Goal: Task Accomplishment & Management: Complete application form

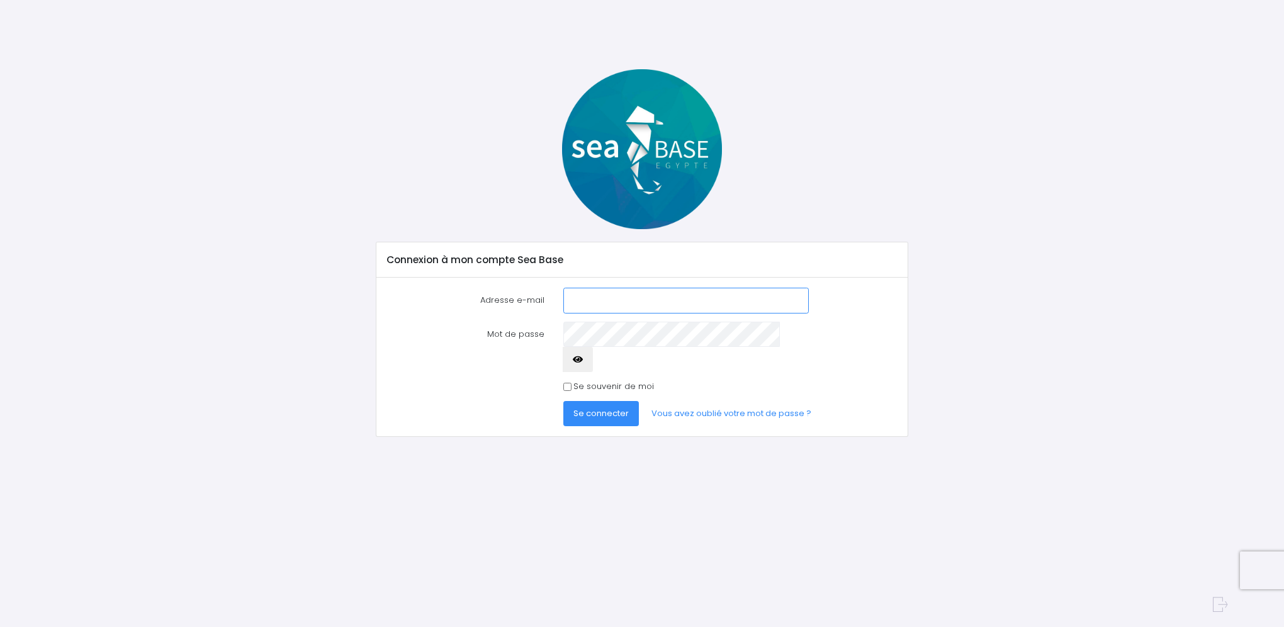
click at [598, 299] on input "Adresse e-mail" at bounding box center [685, 300] width 245 height 25
type input "pmata@free.Fr"
click at [563, 401] on button "Se connecter" at bounding box center [601, 413] width 76 height 25
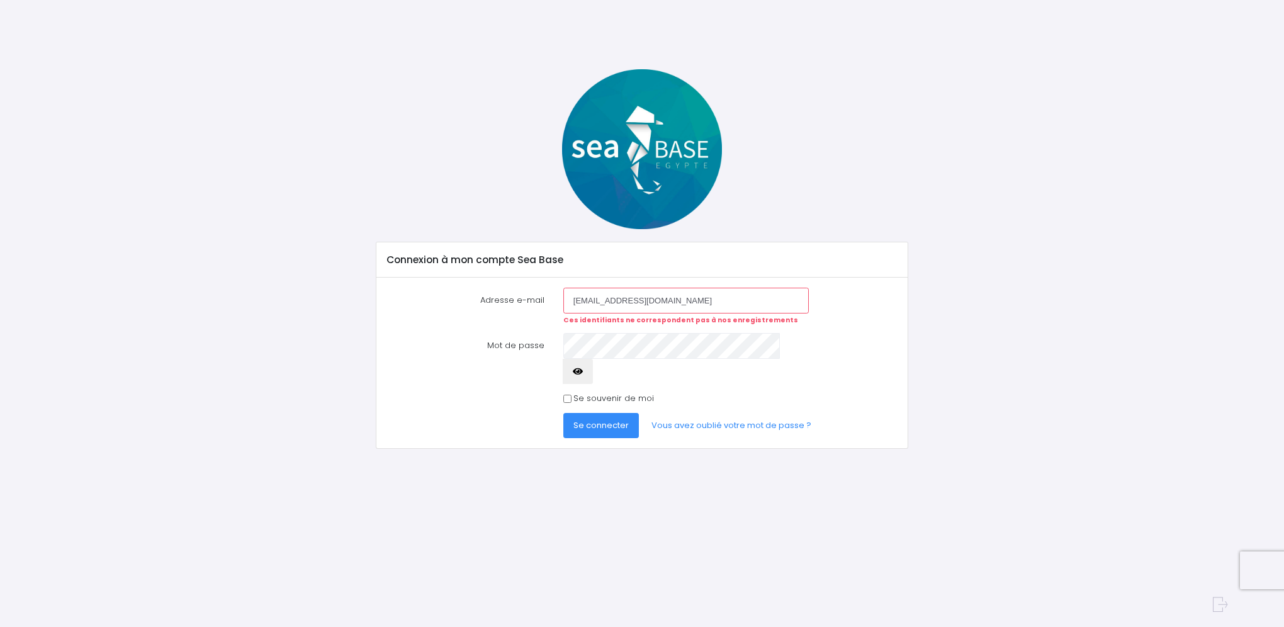
click at [620, 298] on input "[EMAIL_ADDRESS][DOMAIN_NAME]" at bounding box center [685, 300] width 245 height 25
type input "[EMAIL_ADDRESS][DOMAIN_NAME]"
click at [614, 419] on span "Se connecter" at bounding box center [600, 425] width 55 height 12
click at [612, 419] on span "Se connecter" at bounding box center [600, 425] width 55 height 12
click at [695, 413] on link "Vous avez oublié votre mot de passe ?" at bounding box center [731, 425] width 180 height 25
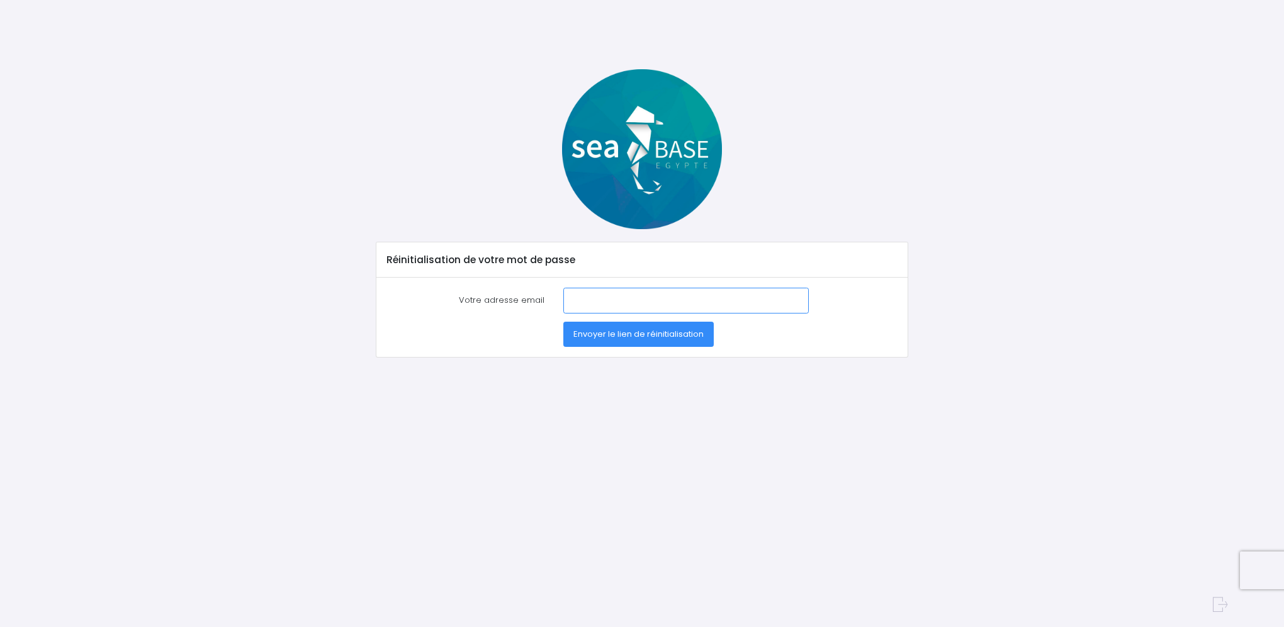
click at [615, 297] on input "Votre adresse email" at bounding box center [685, 300] width 245 height 25
type input "[EMAIL_ADDRESS][DOMAIN_NAME]"
click at [612, 330] on span "Envoyer le lien de réinitialisation" at bounding box center [638, 334] width 130 height 12
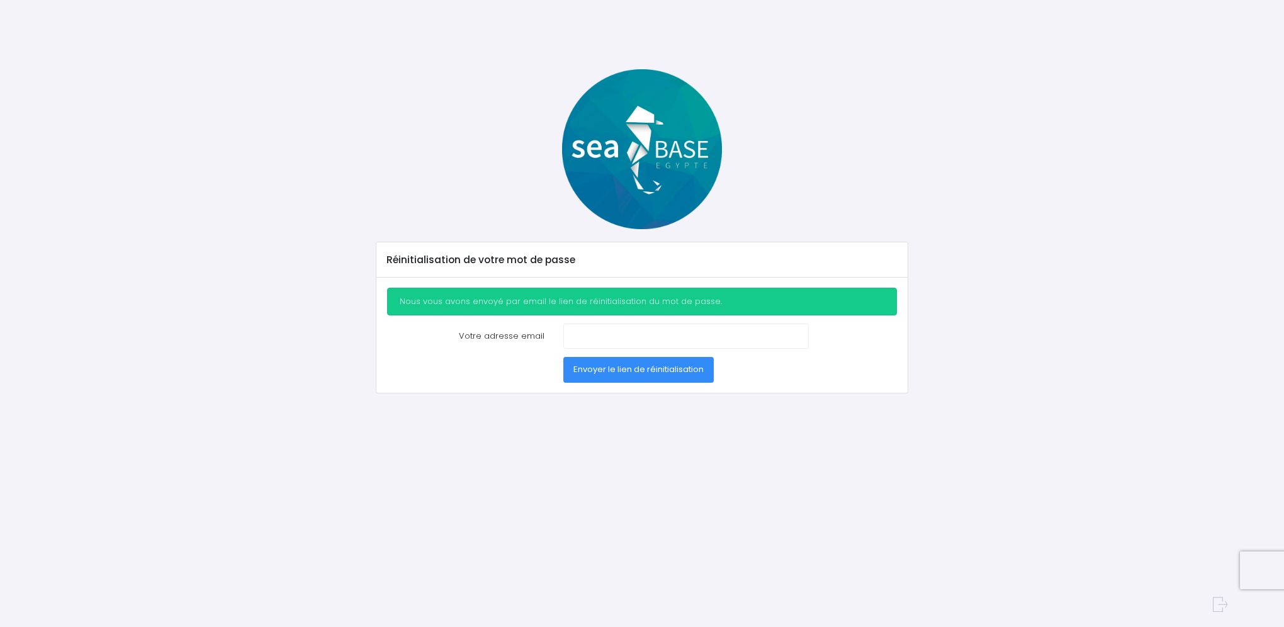
click at [596, 363] on span "Envoyer le lien de réinitialisation" at bounding box center [638, 369] width 130 height 12
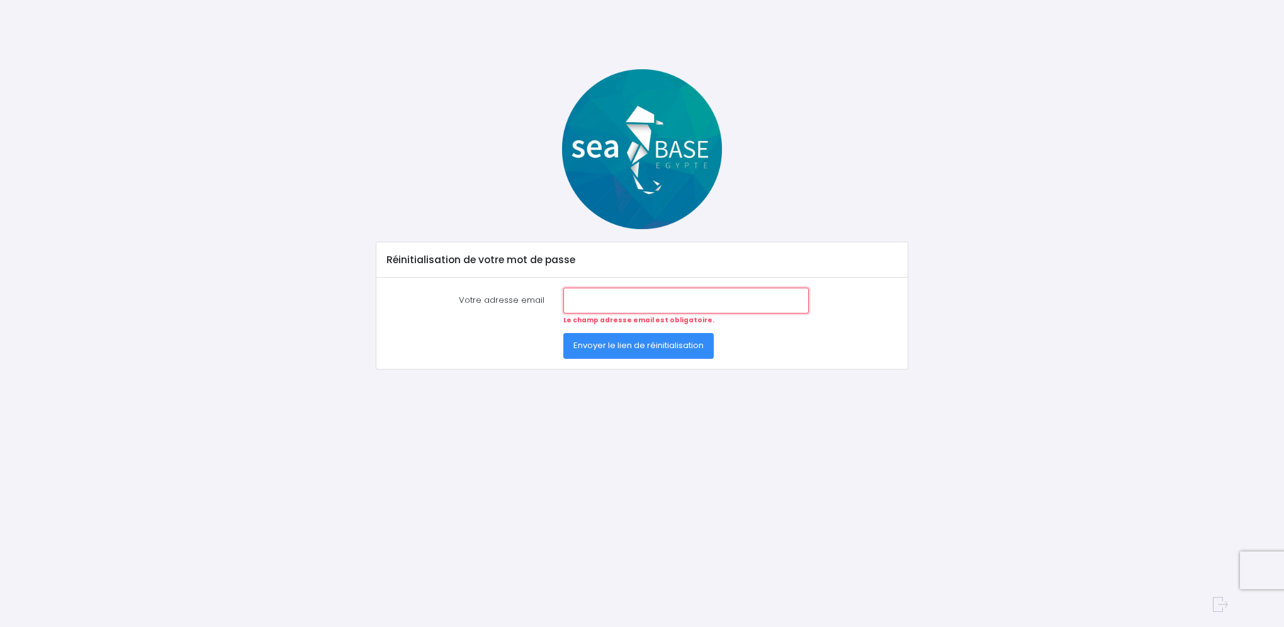
click at [583, 305] on input "Votre adresse email" at bounding box center [685, 300] width 245 height 25
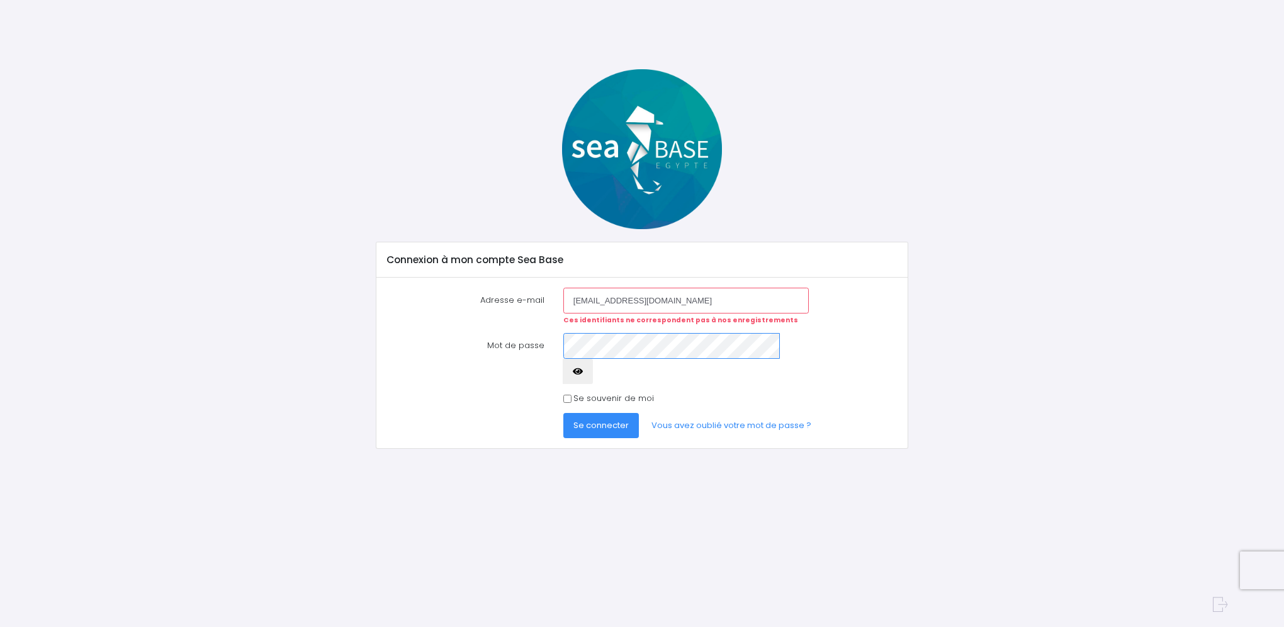
click at [563, 413] on button "Se connecter" at bounding box center [601, 425] width 76 height 25
click at [594, 419] on span "Se connecter" at bounding box center [600, 425] width 55 height 12
click at [593, 359] on button "button" at bounding box center [577, 371] width 30 height 25
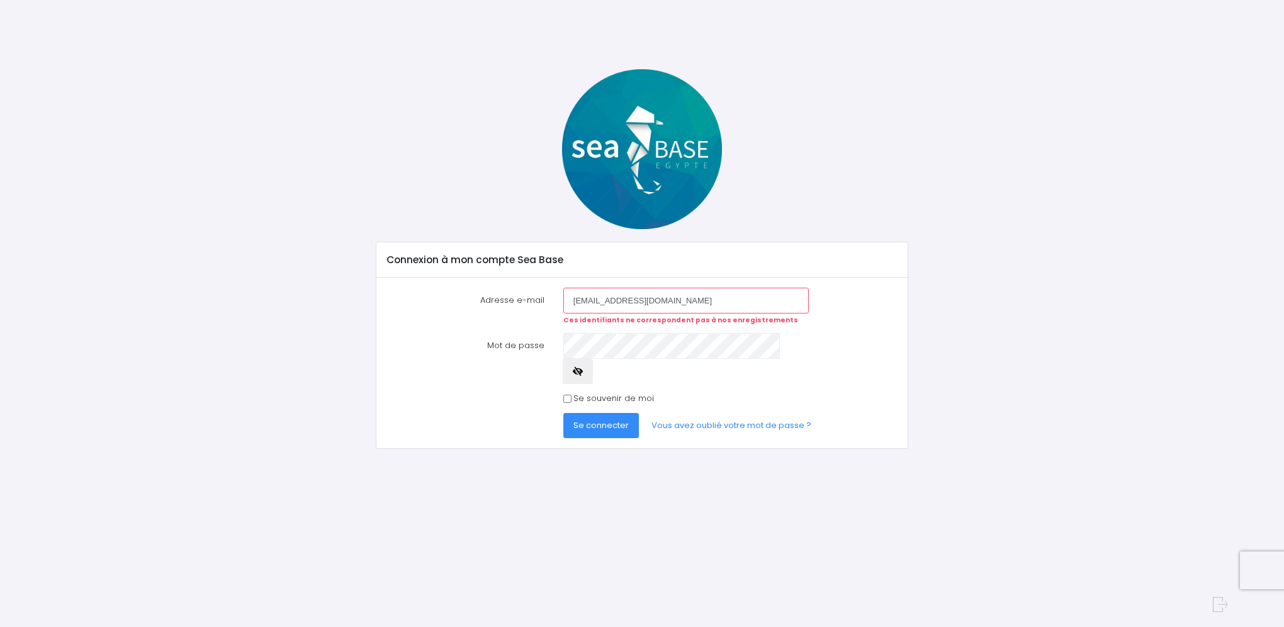
click at [583, 371] on icon "button" at bounding box center [578, 371] width 10 height 0
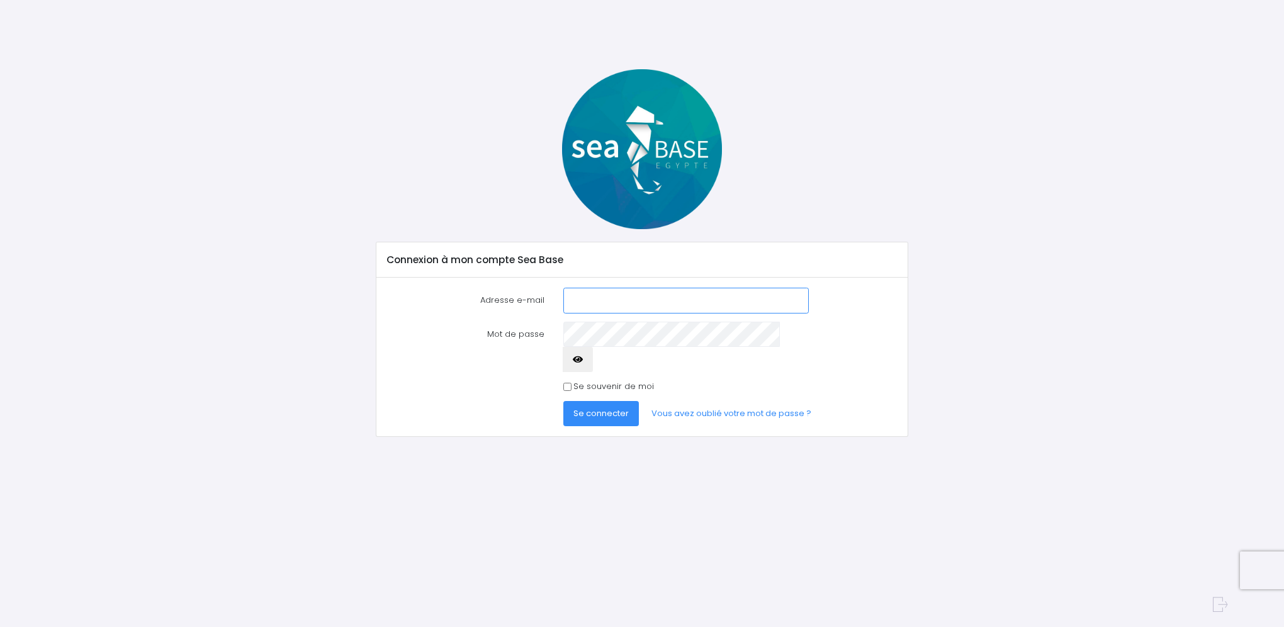
click at [608, 297] on input "Adresse e-mail" at bounding box center [685, 300] width 245 height 25
type input "[EMAIL_ADDRESS][DOMAIN_NAME]"
click at [697, 401] on link "Vous avez oublié votre mot de passe ?" at bounding box center [731, 413] width 180 height 25
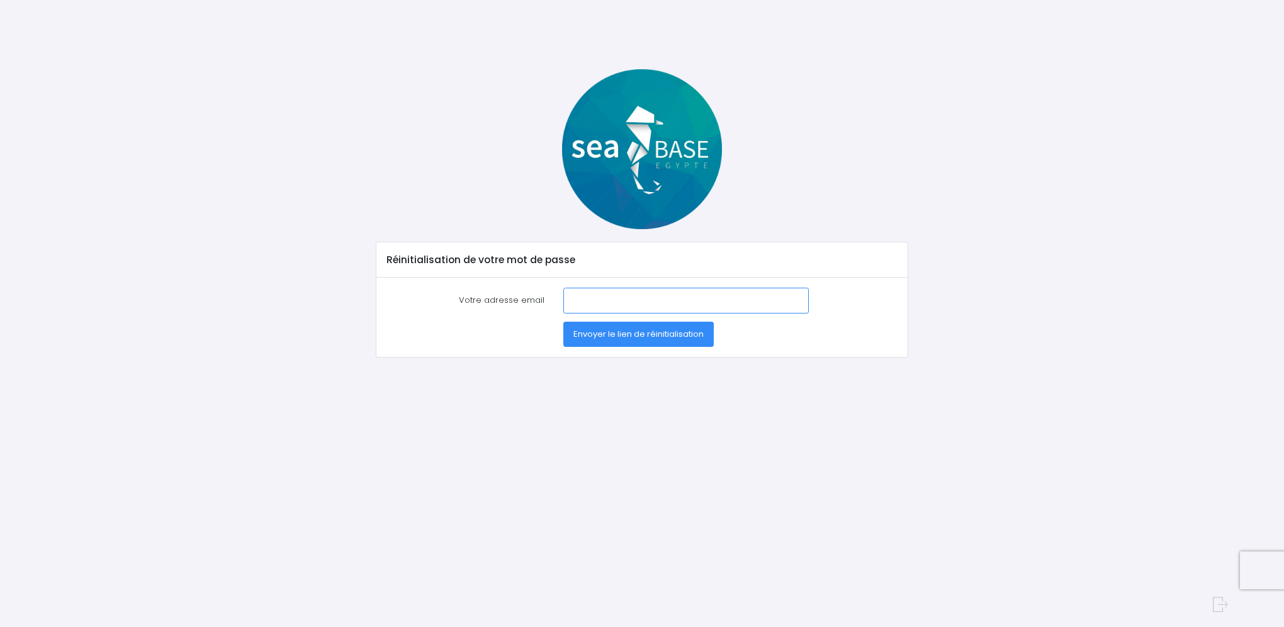
click at [597, 303] on input "Votre adresse email" at bounding box center [685, 300] width 245 height 25
type input "pmata@free.fr"
click at [625, 332] on span "Envoyer le lien de réinitialisation" at bounding box center [638, 334] width 130 height 12
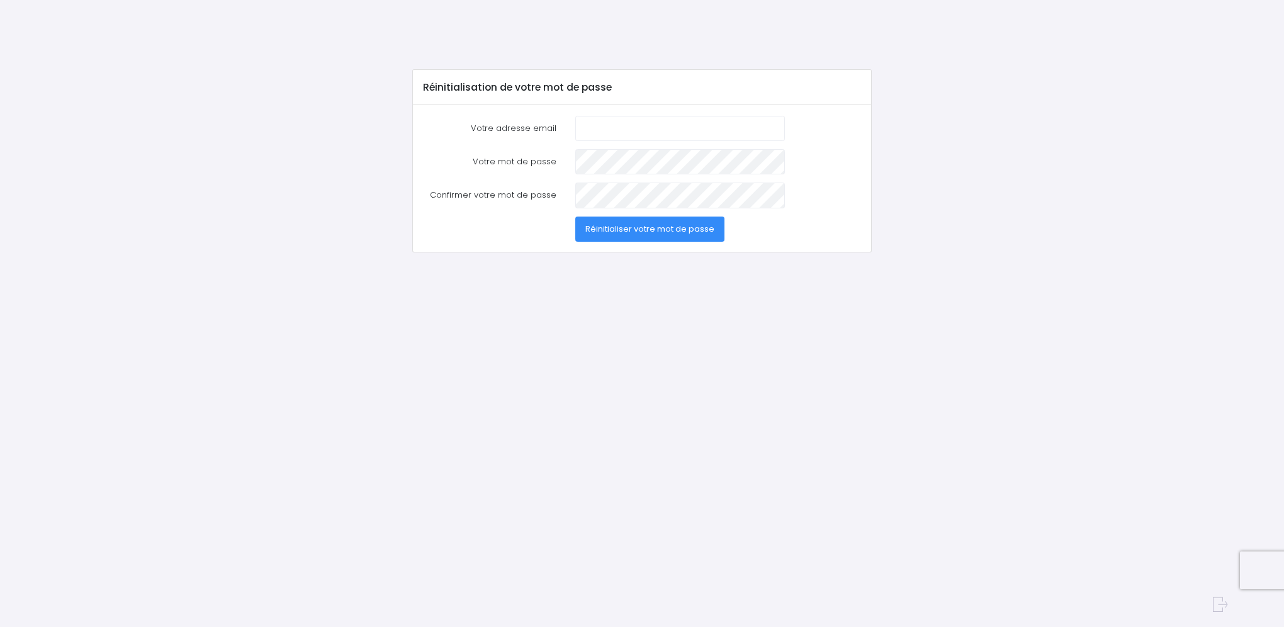
click at [594, 124] on input "Votre adresse email" at bounding box center [680, 128] width 210 height 25
type input "pmata@free.fr"
click at [646, 225] on span "Réinitialiser votre mot de passe" at bounding box center [649, 229] width 129 height 12
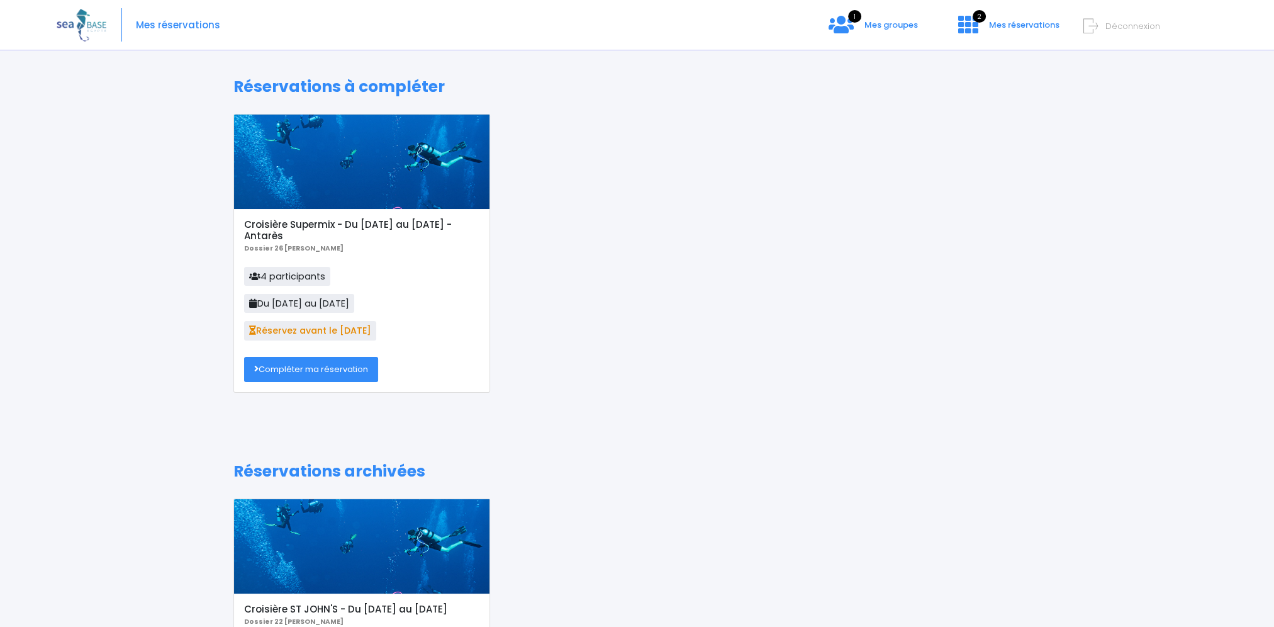
click at [388, 242] on p "Dossier 26 [PERSON_NAME]" at bounding box center [361, 248] width 235 height 13
click at [385, 223] on h5 "Croisière Supermix - Du [DATE] au [DATE] - Antarès" at bounding box center [361, 230] width 235 height 23
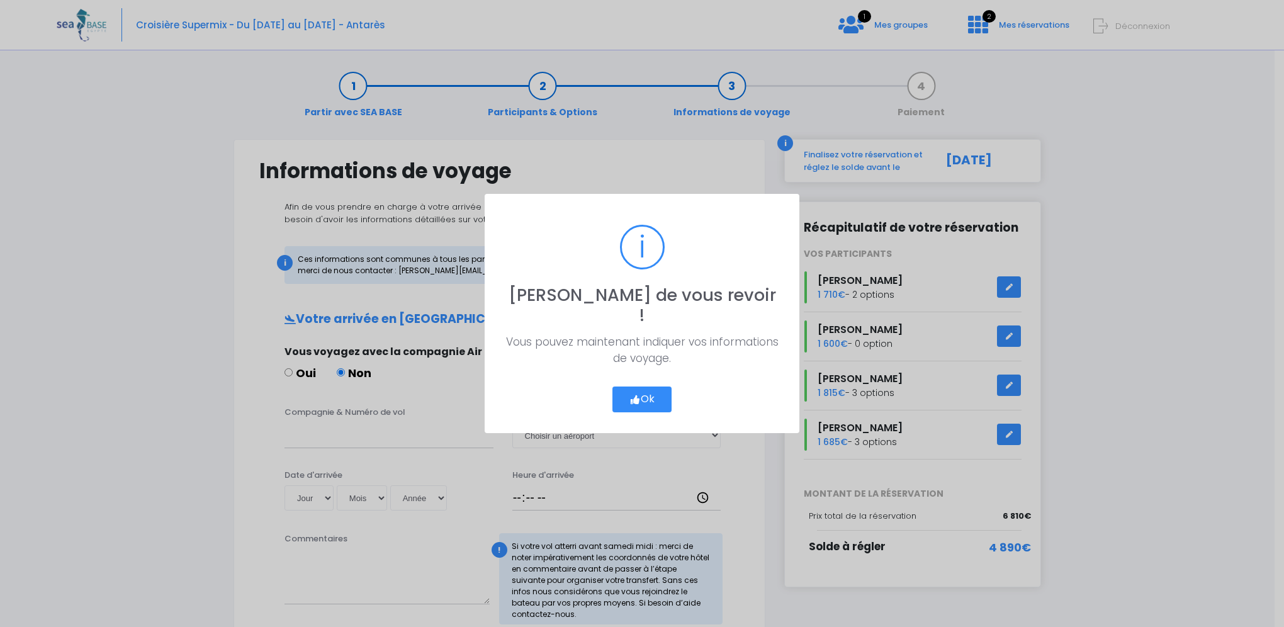
click at [652, 389] on button "Ok" at bounding box center [641, 399] width 59 height 26
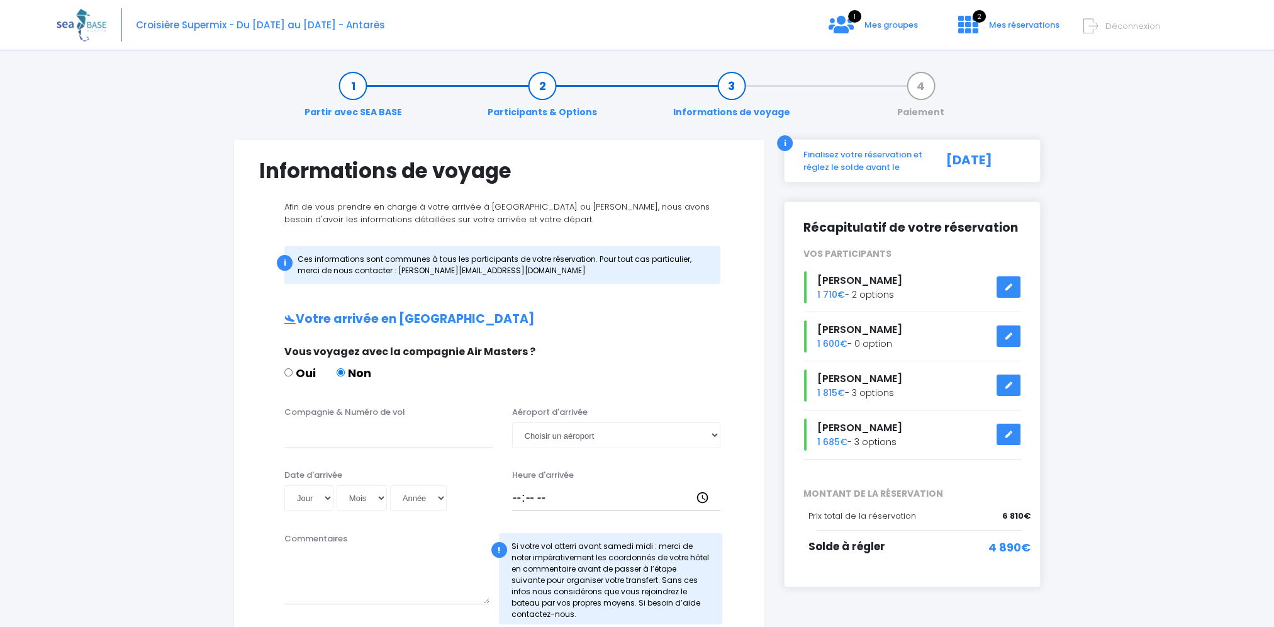
click at [286, 371] on input "Oui" at bounding box center [288, 372] width 8 height 8
radio input "true"
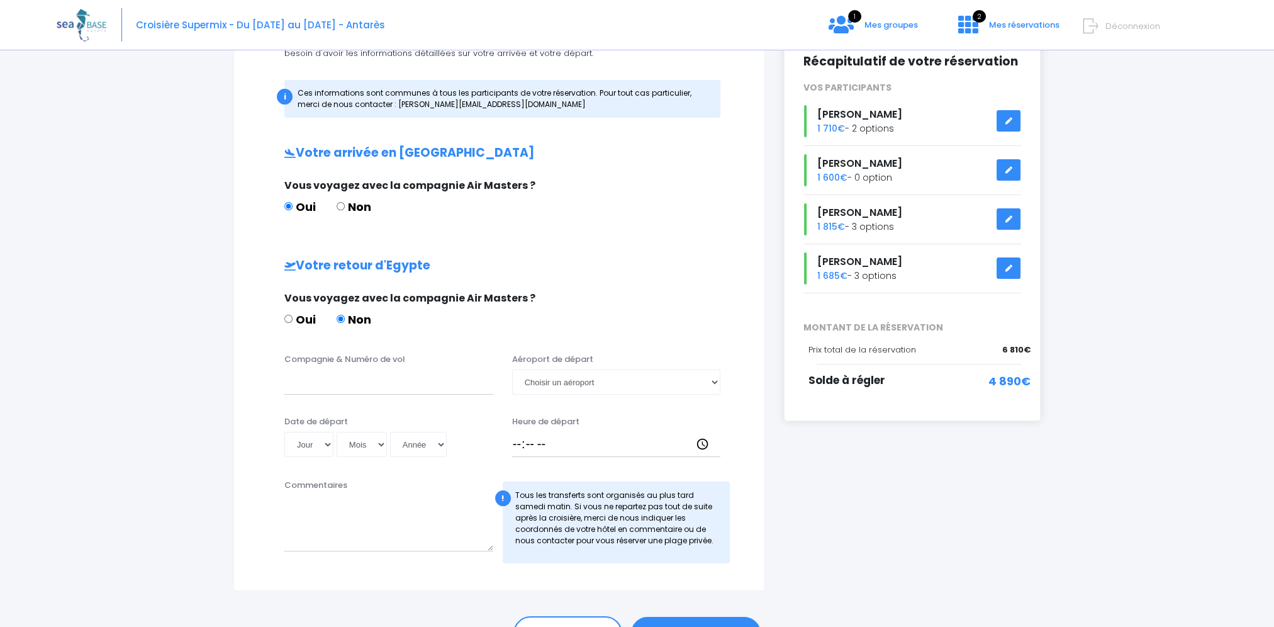
scroll to position [189, 0]
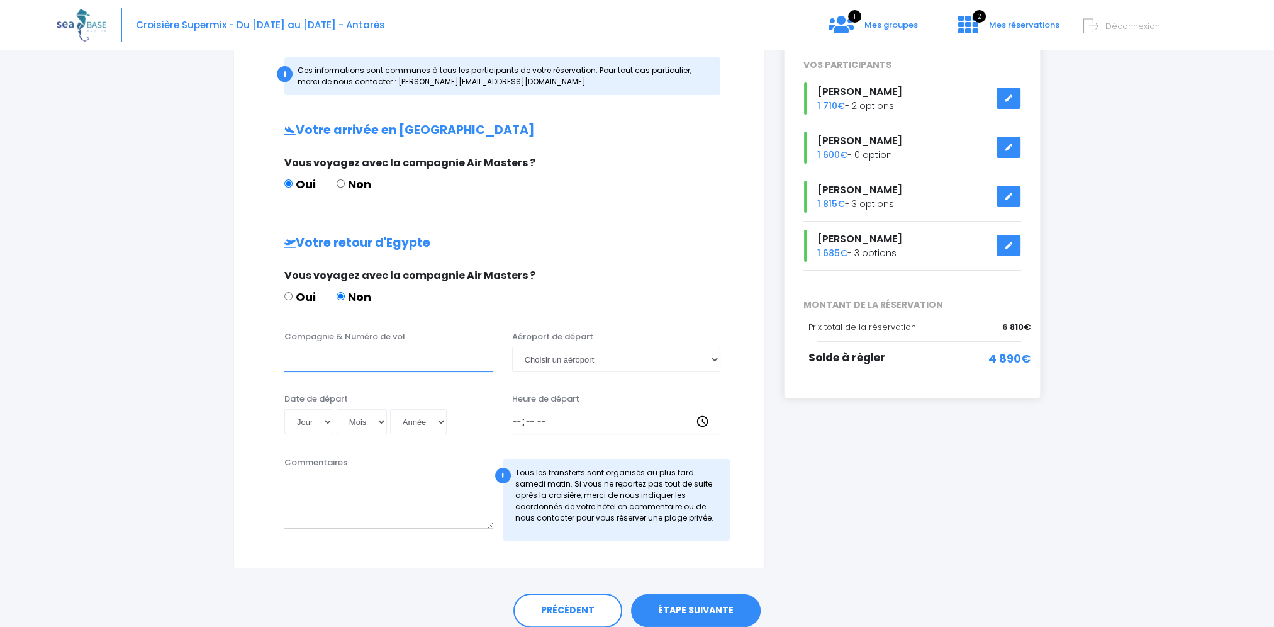
click at [375, 362] on input "Compagnie & Numéro de vol" at bounding box center [388, 359] width 209 height 25
click at [714, 357] on select "Choisir un aéroport Hurghada Marsa Alam" at bounding box center [616, 359] width 209 height 25
select select "Hurghada"
click at [512, 347] on select "Choisir un aéroport Hurghada Marsa Alam" at bounding box center [616, 359] width 209 height 25
click at [412, 361] on input "Compagnie & Numéro de vol" at bounding box center [388, 359] width 209 height 25
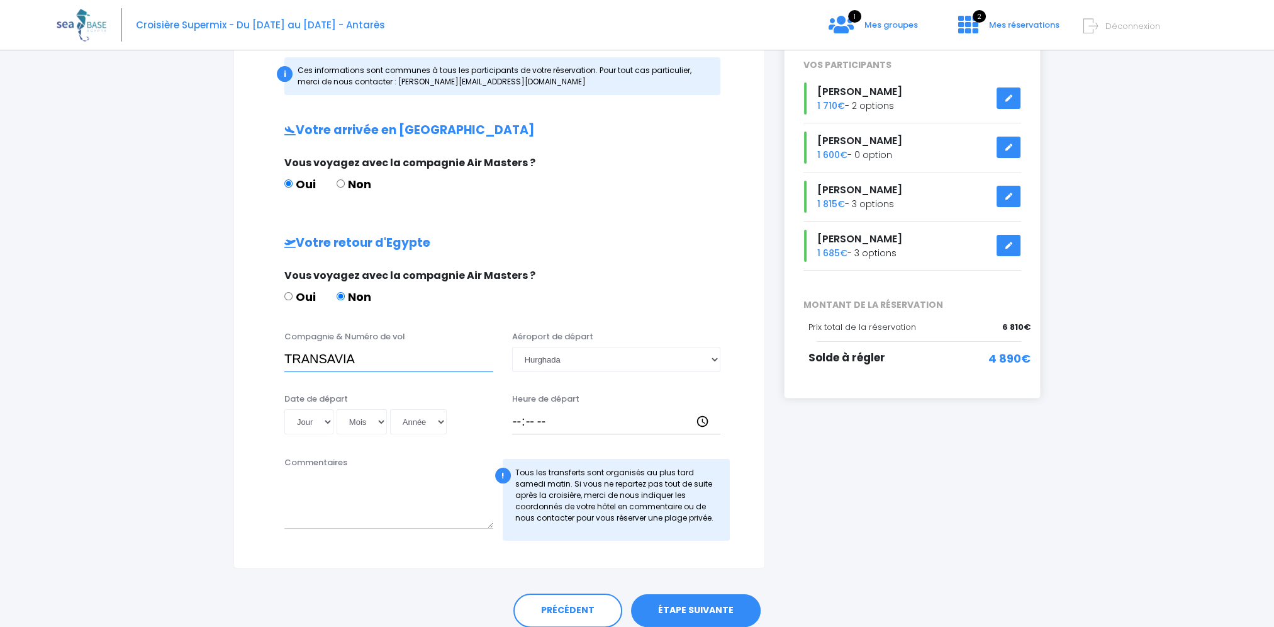
type input "TRANSAVIA"
click at [341, 186] on input "Non" at bounding box center [341, 183] width 8 height 8
radio input "true"
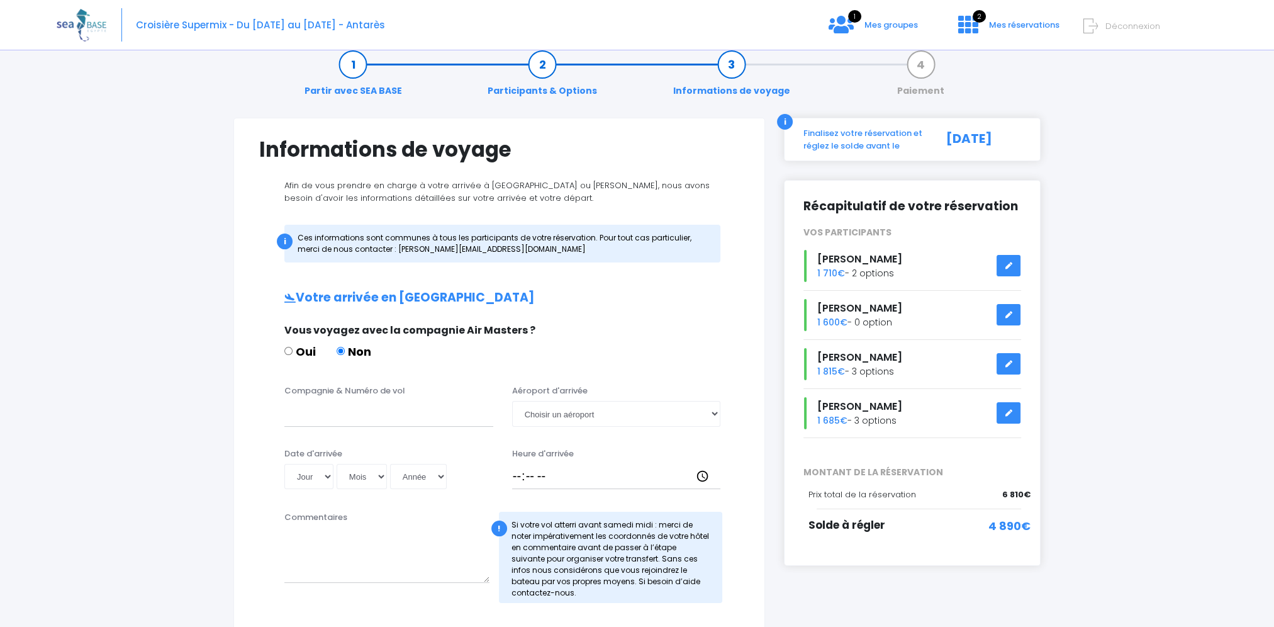
scroll to position [0, 0]
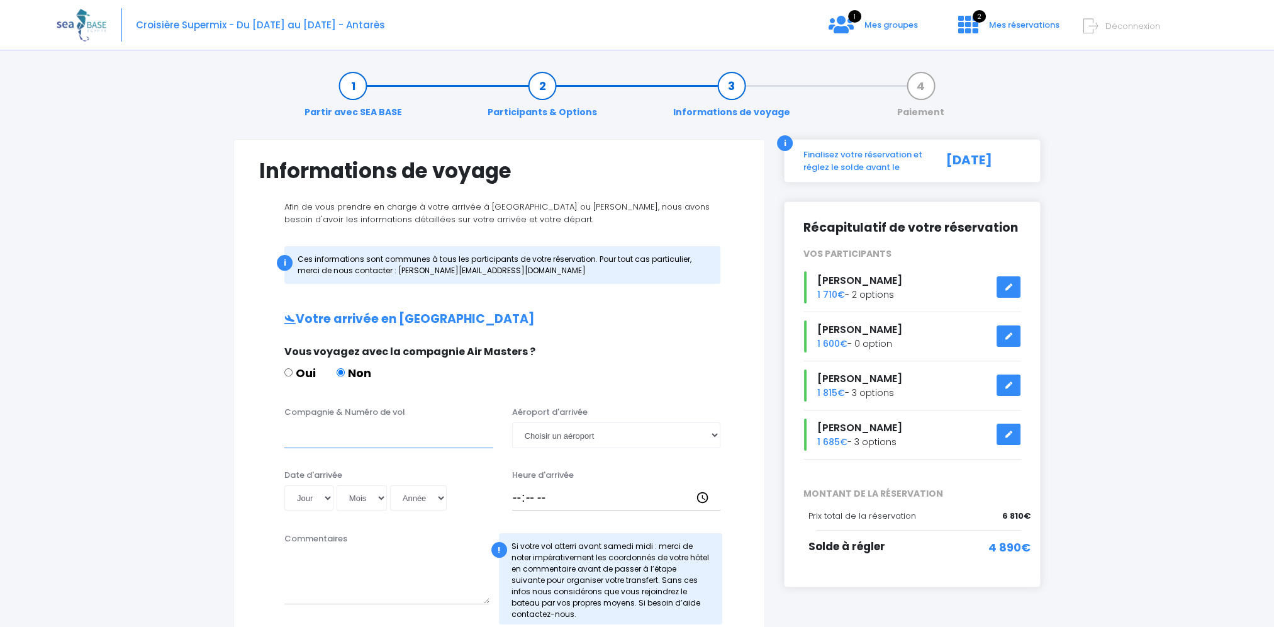
click at [342, 435] on input "Compagnie & Numéro de vol" at bounding box center [388, 434] width 209 height 25
type input "TRANSAVIA"
click at [716, 434] on select "Choisir un aéroport Hurghada Marsa Alam" at bounding box center [616, 434] width 209 height 25
select select "Hurghada"
click at [512, 422] on select "Choisir un aéroport Hurghada Marsa Alam" at bounding box center [616, 434] width 209 height 25
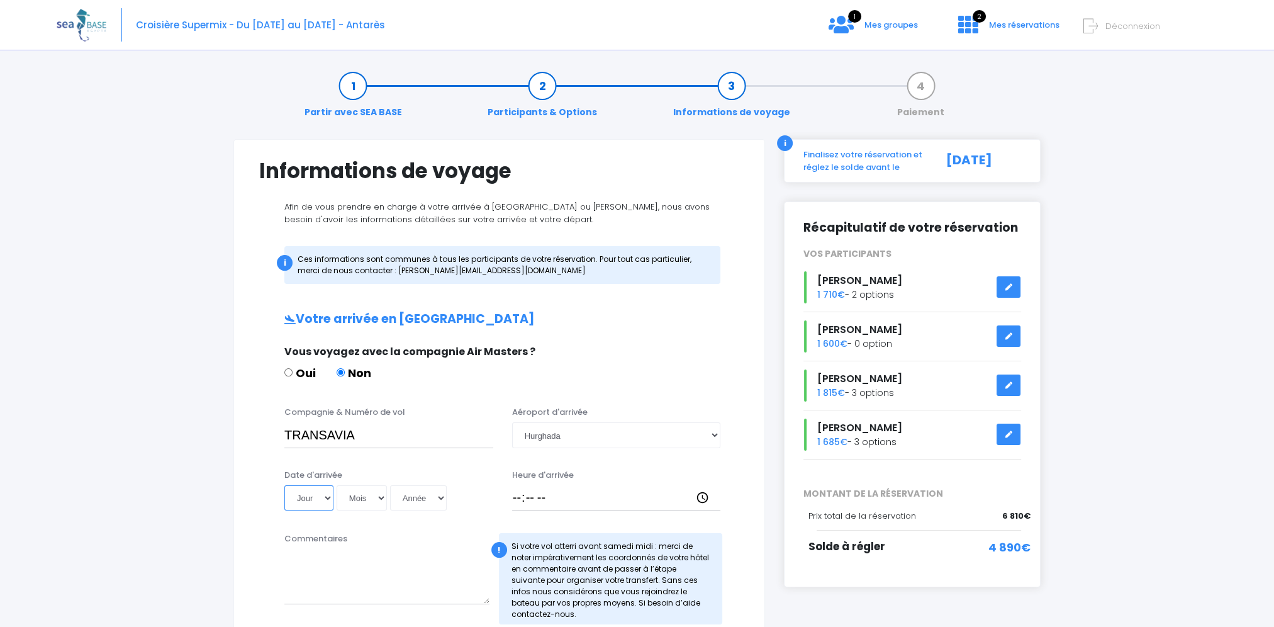
click at [325, 496] on select "Jour 01 02 03 04 05 06 07 08 09 10 11 12 13 14 15 16 17 18 19 20 21 22 23 24 25…" at bounding box center [308, 497] width 49 height 25
select select "28"
click at [284, 485] on select "Jour 01 02 03 04 05 06 07 08 09 10 11 12 13 14 15 16 17 18 19 20 21 22 23 24 25…" at bounding box center [308, 497] width 49 height 25
click at [381, 496] on select "Mois 01 02 03 04 05 06 07 08 09 10 11 12" at bounding box center [362, 497] width 50 height 25
select select "03"
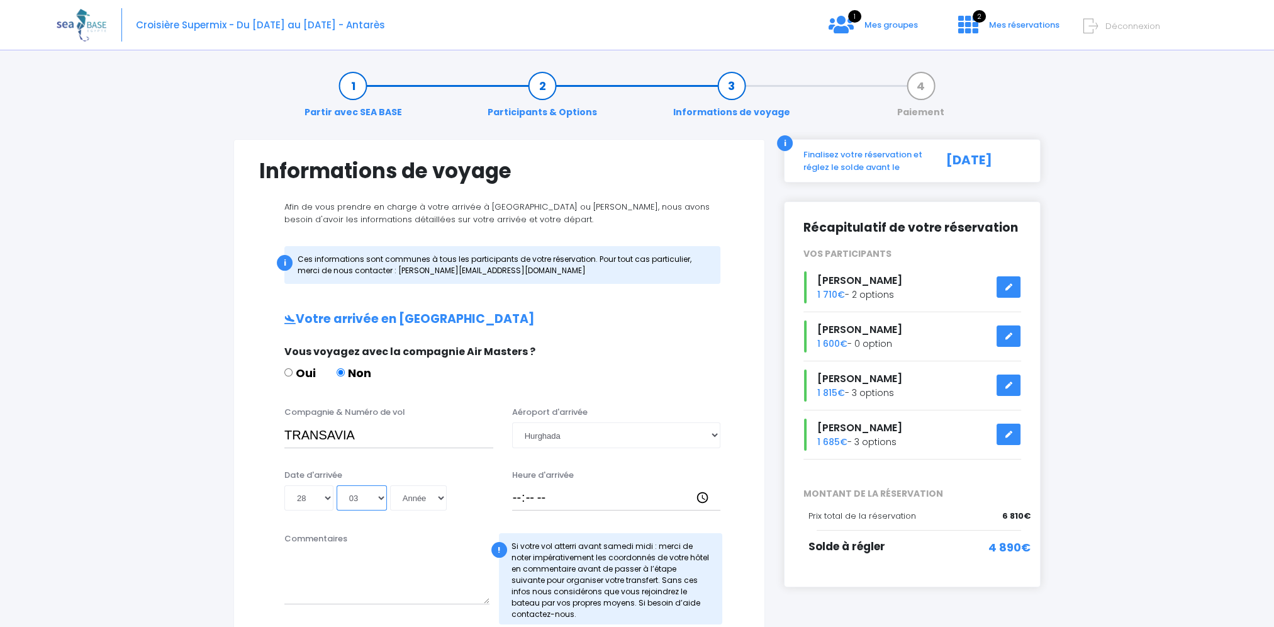
click at [337, 485] on select "Mois 01 02 03 04 05 06 07 08 09 10 11 12" at bounding box center [362, 497] width 50 height 25
click at [440, 498] on select "Année 2045 2044 2043 2042 2041 2040 2039 2038 2037 2036 2035 2034 2033 2032 203…" at bounding box center [418, 497] width 57 height 25
select select "2026"
click at [390, 485] on select "Année 2045 2044 2043 2042 2041 2040 2039 2038 2037 2036 2035 2034 2033 2032 203…" at bounding box center [418, 497] width 57 height 25
type input "[DATE]"
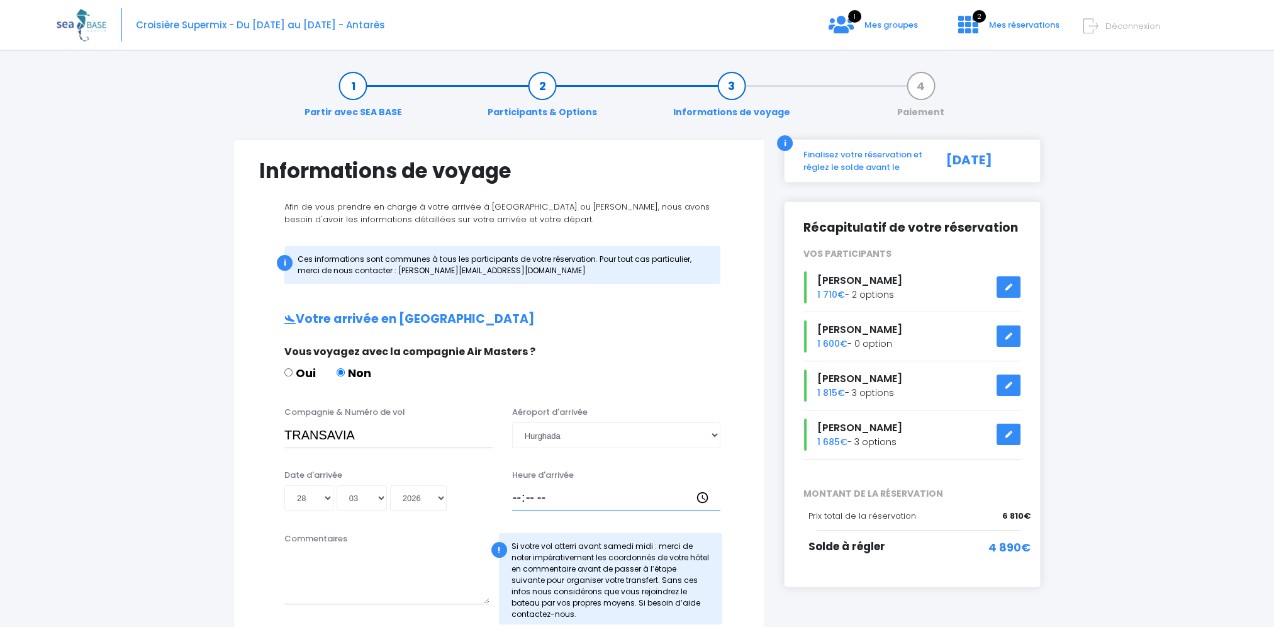
click at [564, 493] on input "Heure d'arrivée" at bounding box center [616, 497] width 209 height 25
type input "16:00"
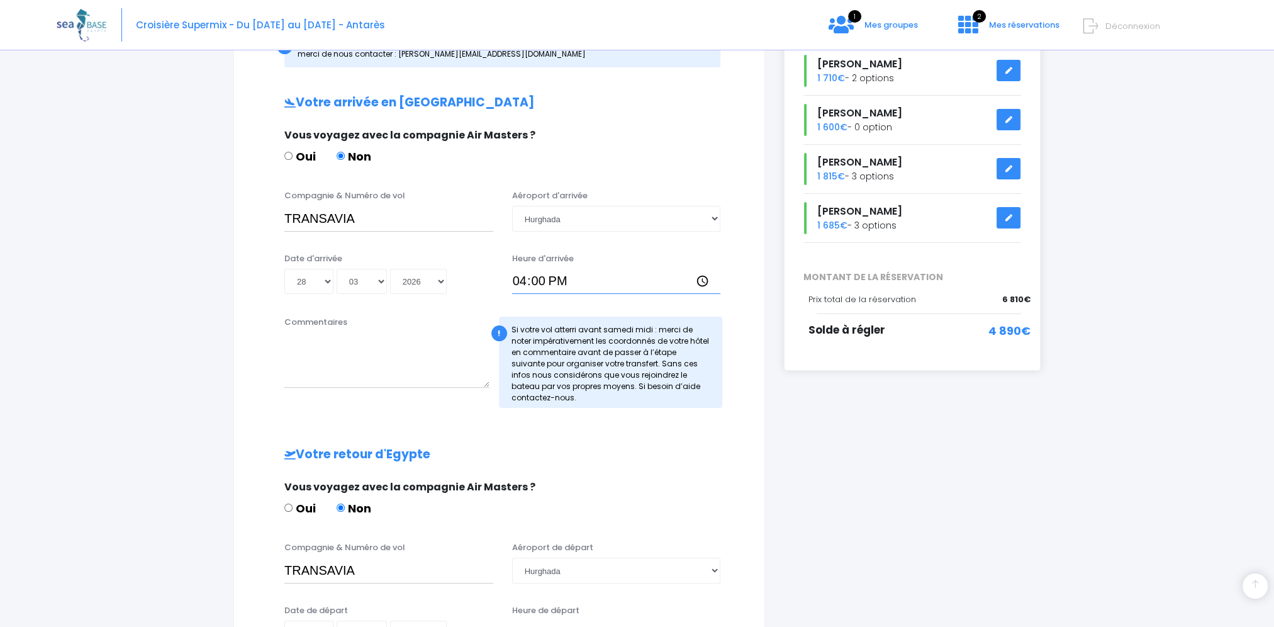
scroll to position [163, 0]
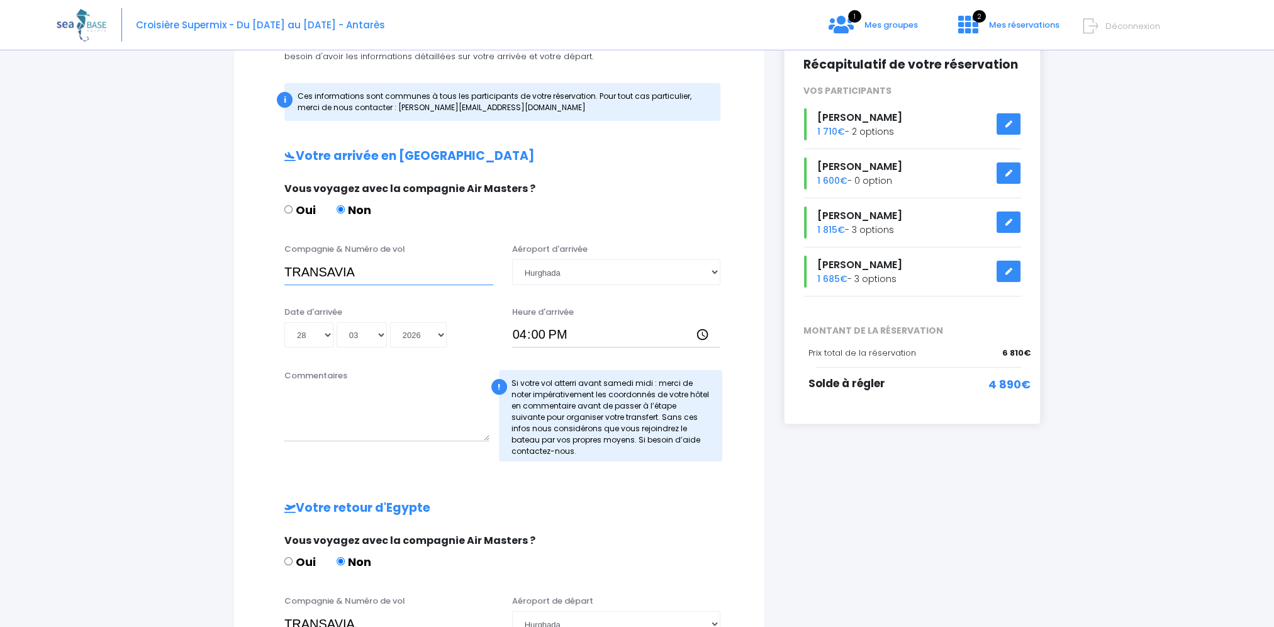
click at [371, 269] on input "TRANSAVIA" at bounding box center [388, 271] width 209 height 25
click at [358, 269] on input "TRANSAVIA TO4340" at bounding box center [388, 271] width 209 height 25
drag, startPoint x: 285, startPoint y: 268, endPoint x: 411, endPoint y: 267, distance: 126.5
click at [412, 267] on input "TRANSAVIA TO4340" at bounding box center [388, 271] width 209 height 25
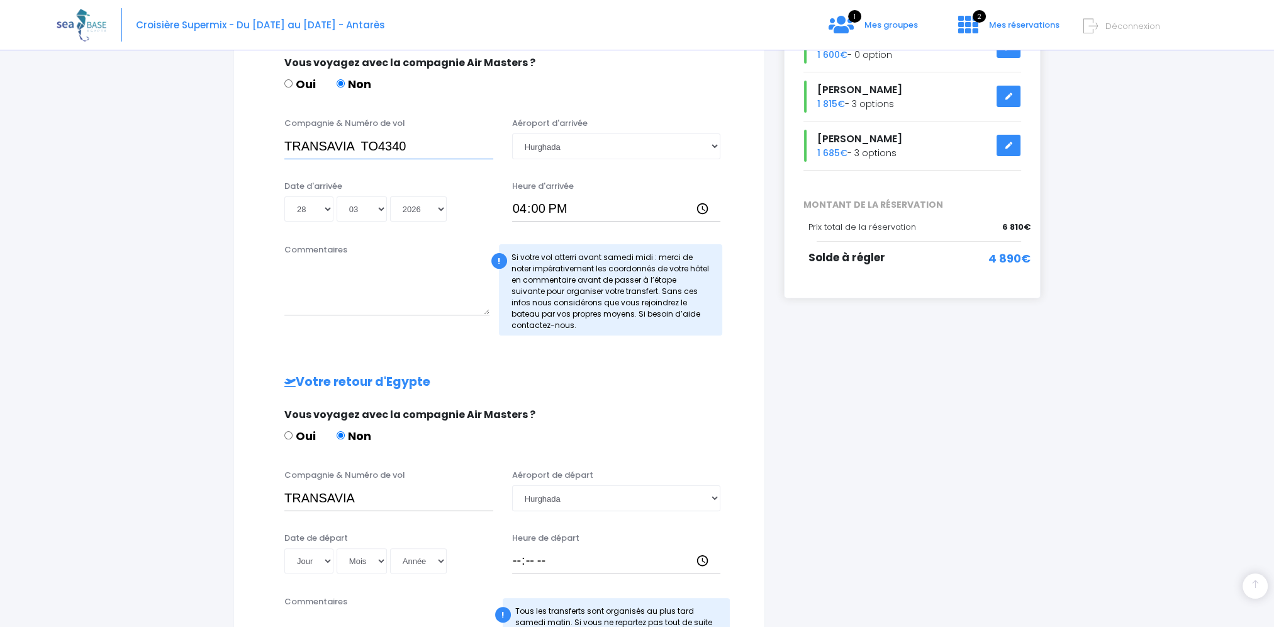
scroll to position [352, 0]
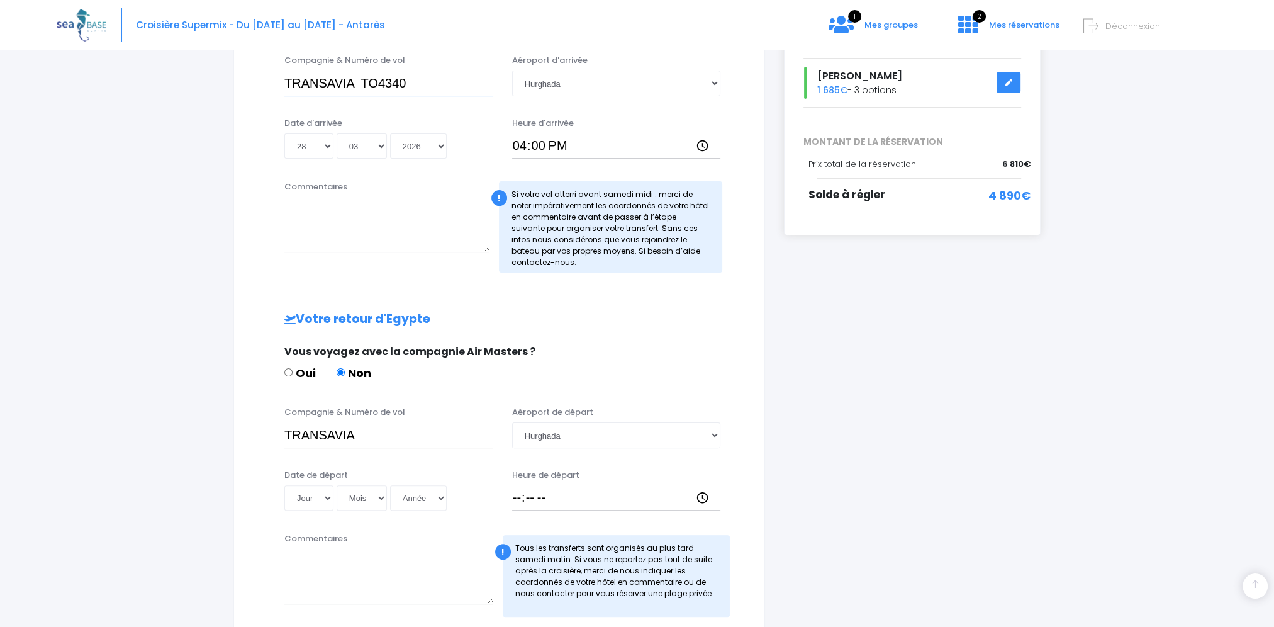
type input "TRANSAVIA TO4340"
click at [364, 439] on input "TRANSAVIA" at bounding box center [388, 434] width 209 height 25
type input "TRANSAVIA TO4341"
click at [325, 496] on select "Jour 01 02 03 04 05 06 07 08 09 10 11 12 13 14 15 16 17 18 19 20 21 22 23 24 25…" at bounding box center [308, 497] width 49 height 25
select select "04"
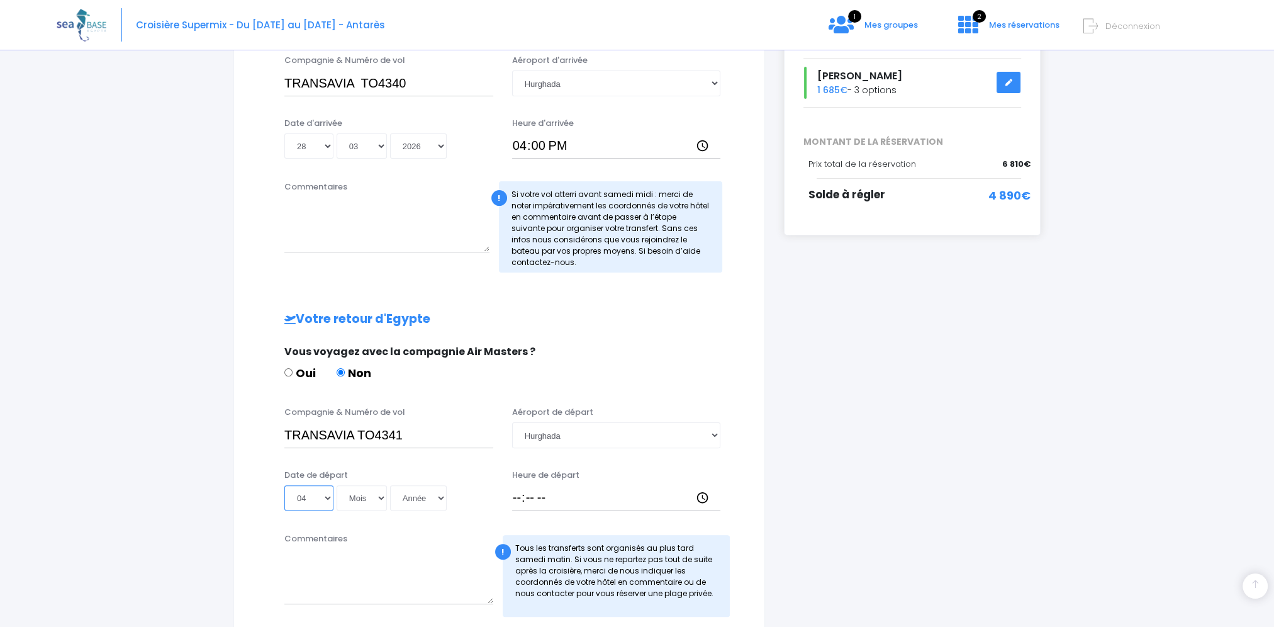
click at [284, 485] on select "Jour 01 02 03 04 05 06 07 08 09 10 11 12 13 14 15 16 17 18 19 20 21 22 23 24 25…" at bounding box center [308, 497] width 49 height 25
click at [378, 498] on select "Mois 01 02 03 04 05 06 07 08 09 10 11 12" at bounding box center [362, 497] width 50 height 25
select select "04"
click at [337, 485] on select "Mois 01 02 03 04 05 06 07 08 09 10 11 12" at bounding box center [362, 497] width 50 height 25
click at [438, 498] on select "Année 2045 2044 2043 2042 2041 2040 2039 2038 2037 2036 2035 2034 2033 2032 203…" at bounding box center [418, 497] width 57 height 25
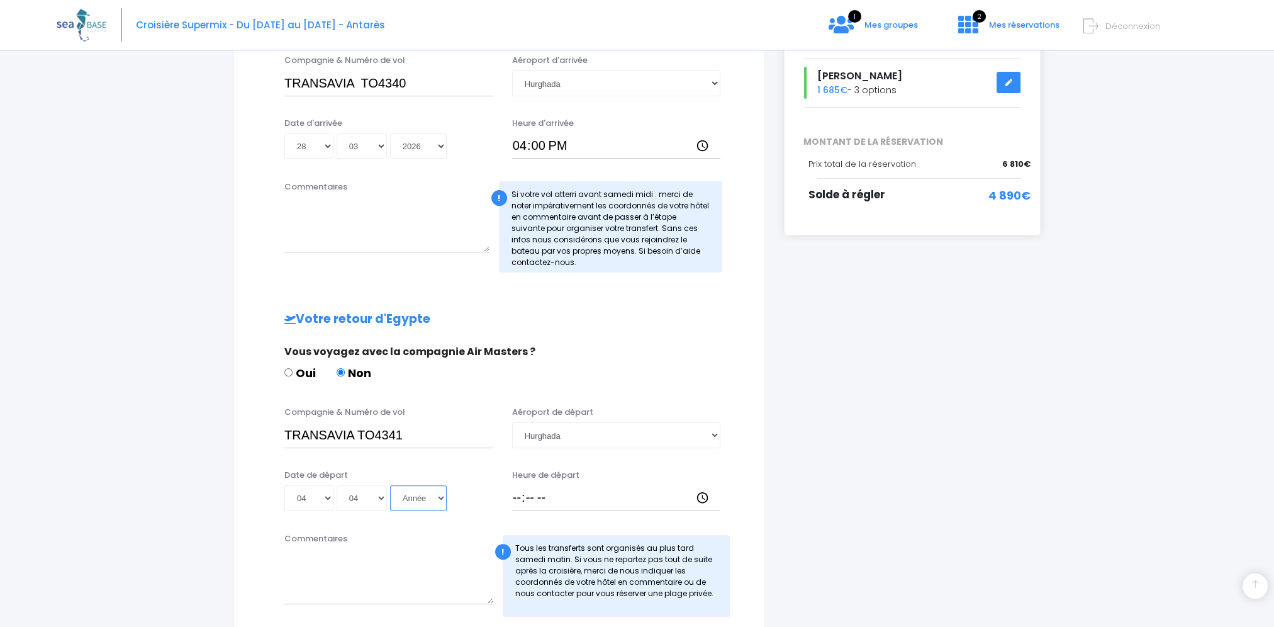
select select "2026"
click at [390, 485] on select "Année 2045 2044 2043 2042 2041 2040 2039 2038 2037 2036 2035 2034 2033 2032 203…" at bounding box center [418, 497] width 57 height 25
type input "[DATE]"
click at [513, 496] on input "Heure de départ" at bounding box center [616, 497] width 209 height 25
type input "16:15"
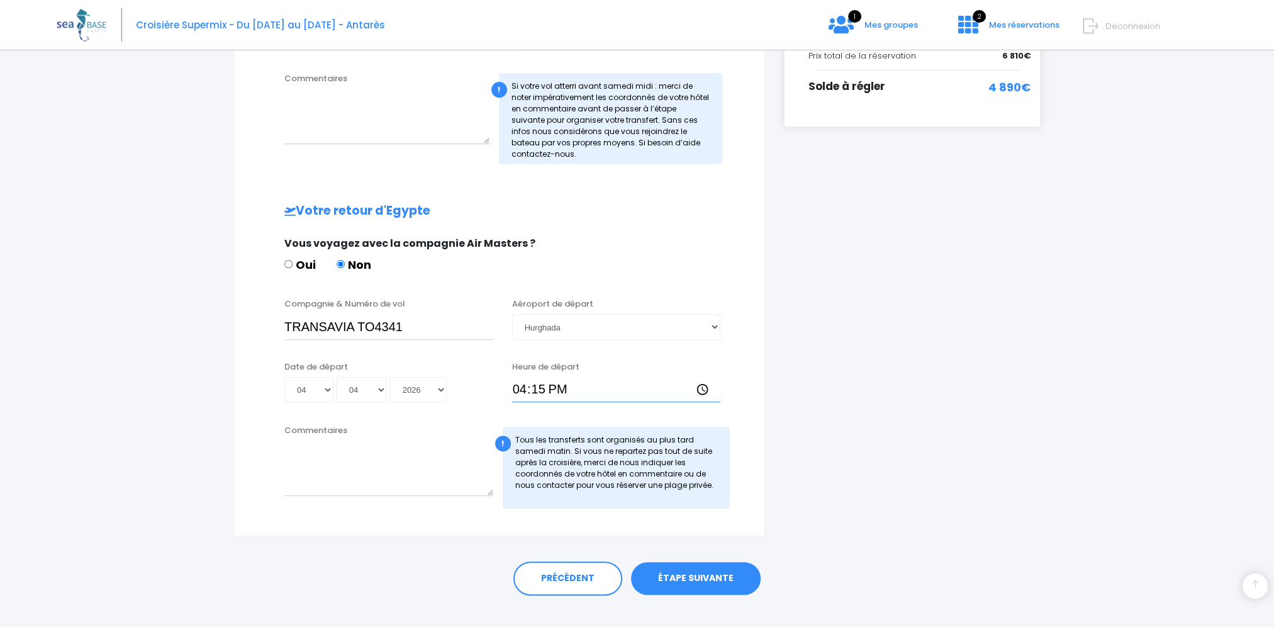
scroll to position [478, 0]
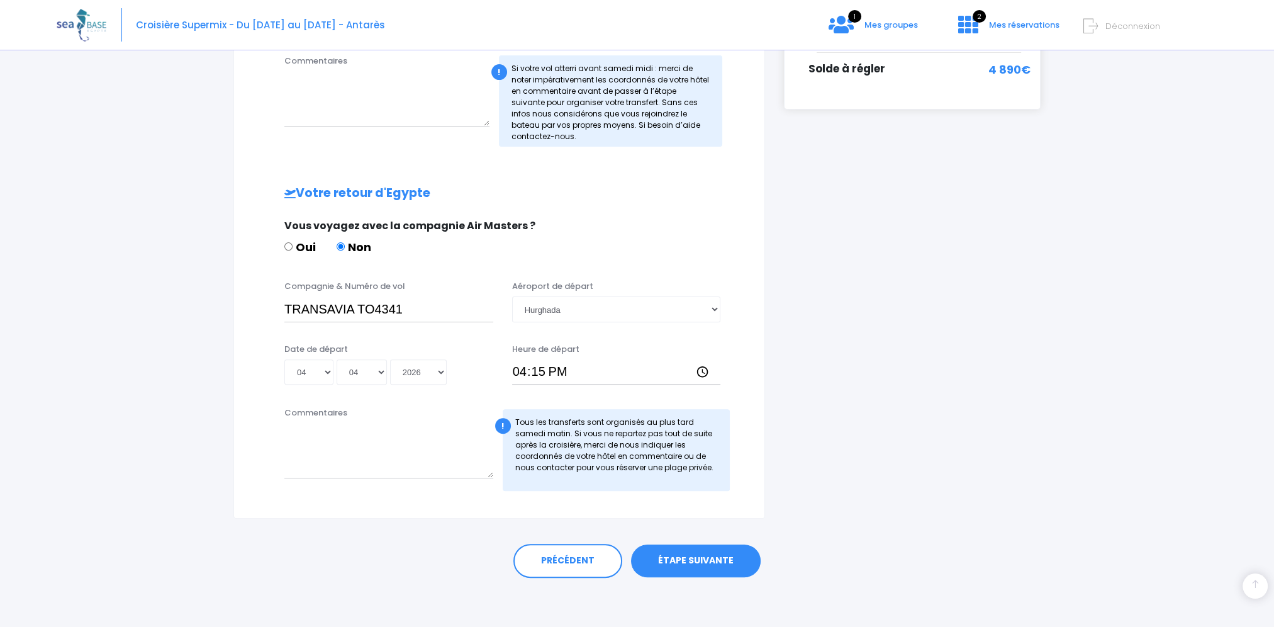
click at [696, 560] on link "ÉTAPE SUIVANTE" at bounding box center [696, 560] width 130 height 33
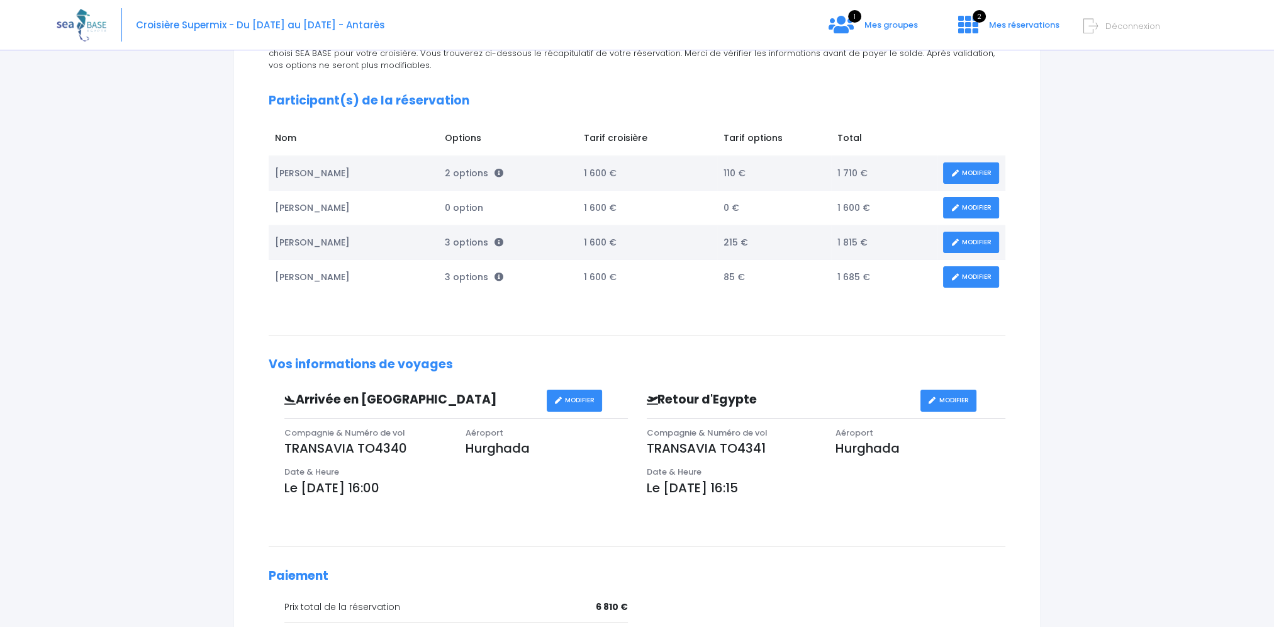
scroll to position [189, 0]
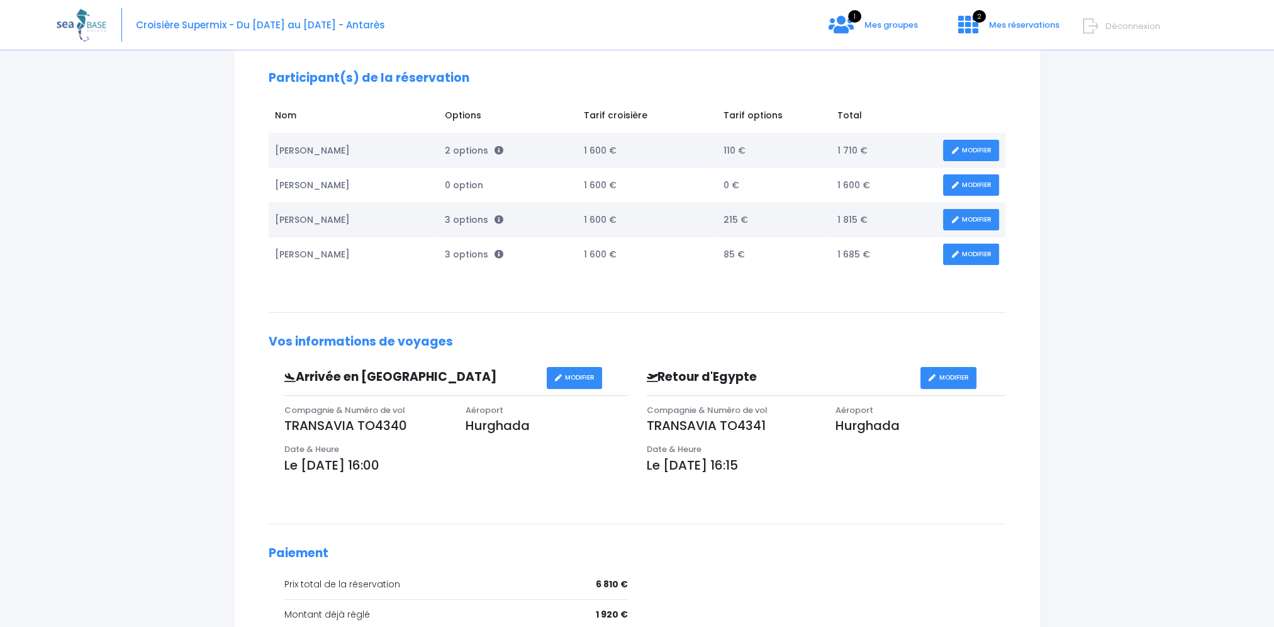
click at [582, 375] on link "MODIFIER" at bounding box center [575, 378] width 56 height 22
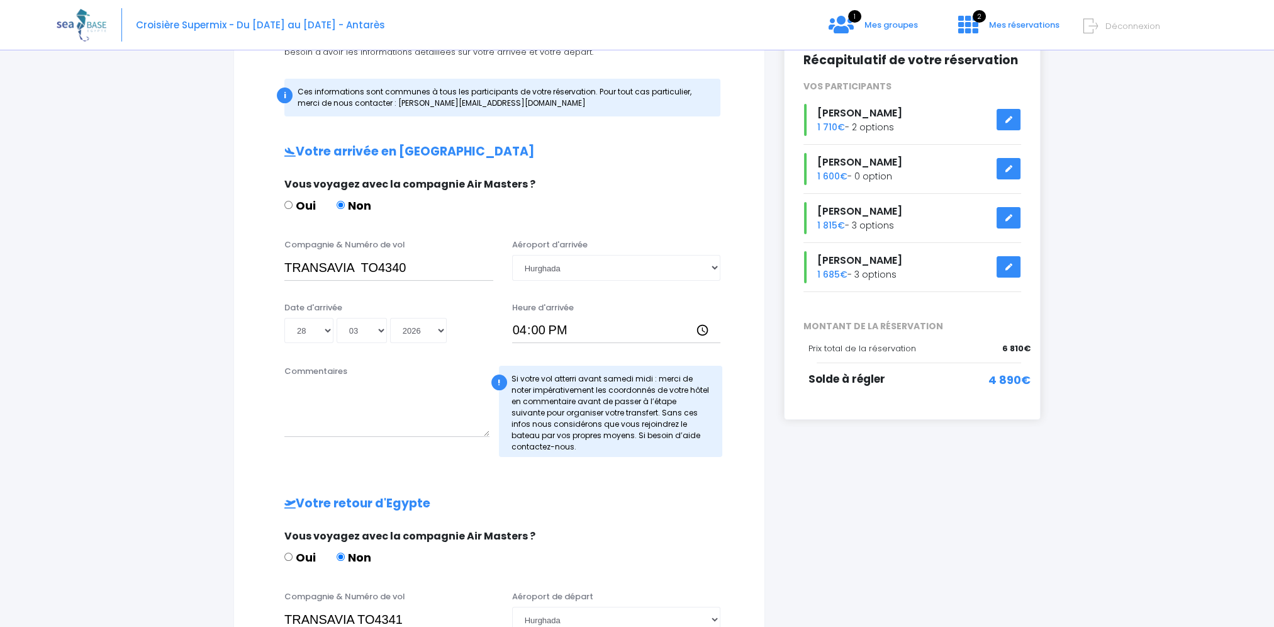
scroll to position [189, 0]
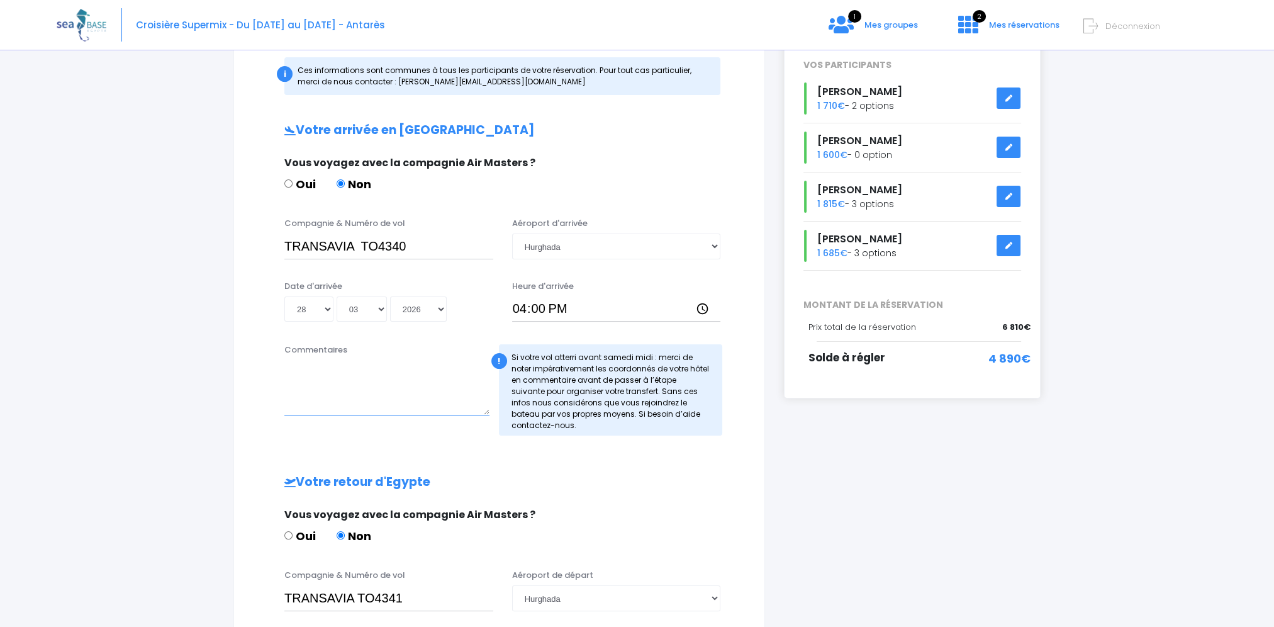
click at [332, 375] on textarea "Commentaires" at bounding box center [386, 387] width 205 height 55
click at [281, 372] on div "Commentaires seulement pour [PERSON_NAME] et [PERSON_NAME]" at bounding box center [387, 390] width 224 height 92
drag, startPoint x: 284, startPoint y: 368, endPoint x: 415, endPoint y: 381, distance: 130.8
click at [415, 381] on textarea "Seulement pour [PERSON_NAME] et [PERSON_NAME]" at bounding box center [386, 387] width 205 height 55
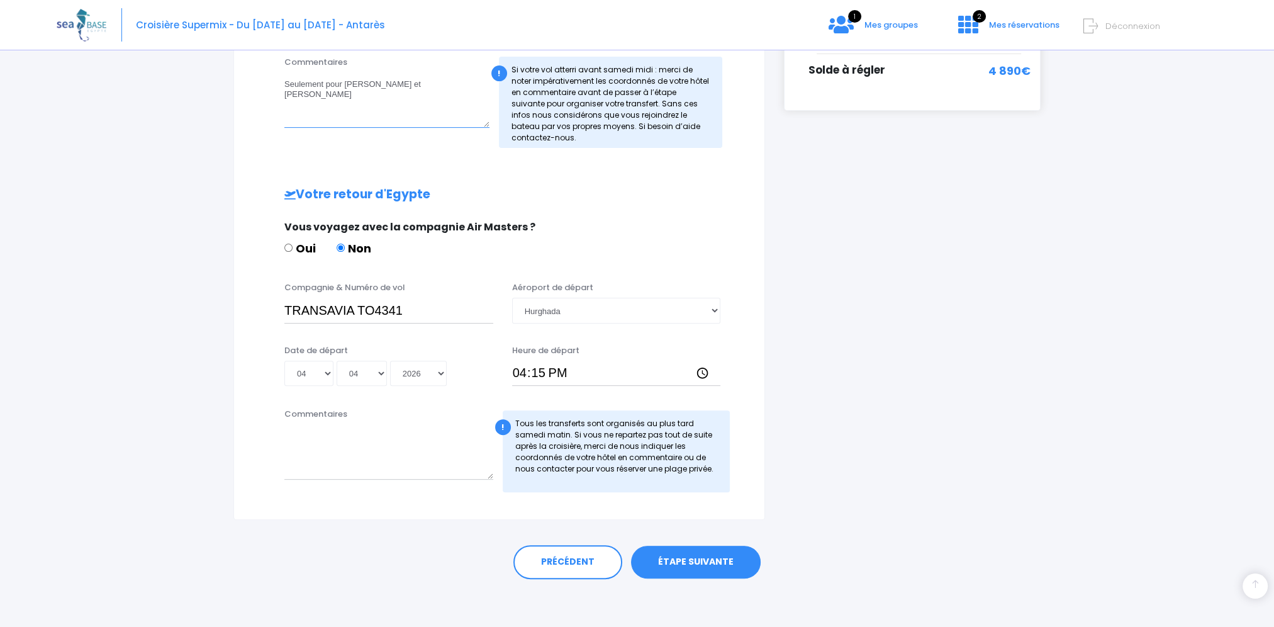
scroll to position [478, 0]
type textarea "Seulement pour [PERSON_NAME] et [PERSON_NAME]"
click at [342, 440] on textarea "Commentaires" at bounding box center [388, 450] width 209 height 55
paste textarea "Seulement pour [PERSON_NAME] et [PERSON_NAME]"
type textarea "Seulement pour [PERSON_NAME] et [PERSON_NAME]"
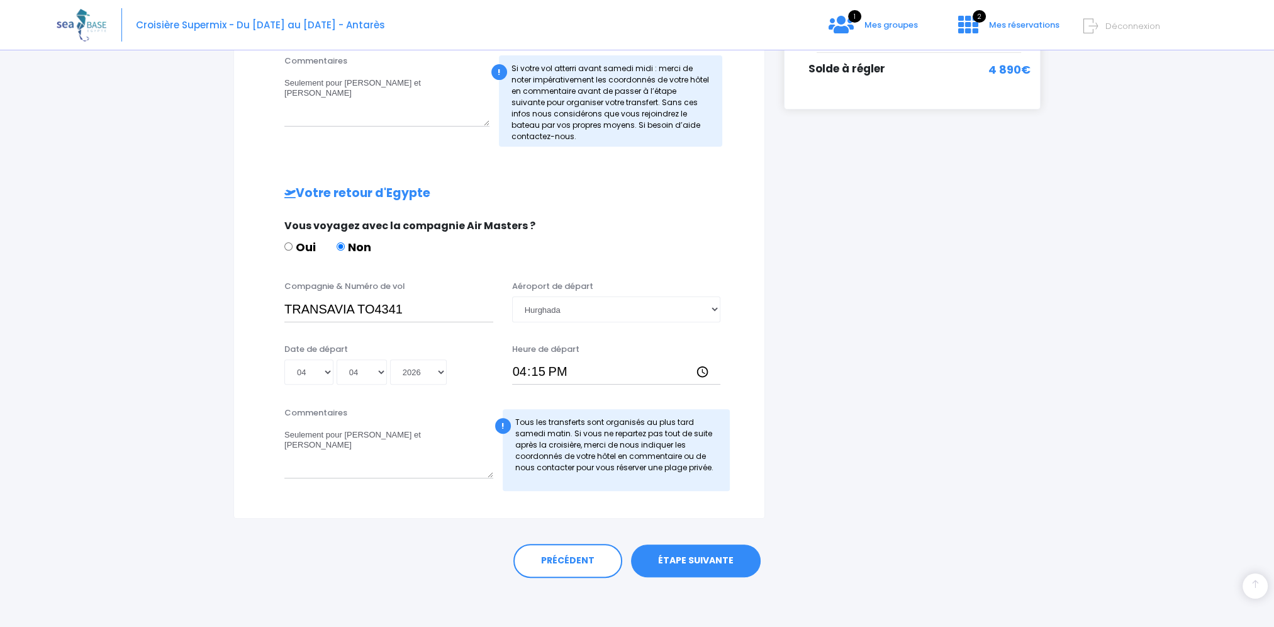
click at [681, 559] on link "ÉTAPE SUIVANTE" at bounding box center [696, 560] width 130 height 33
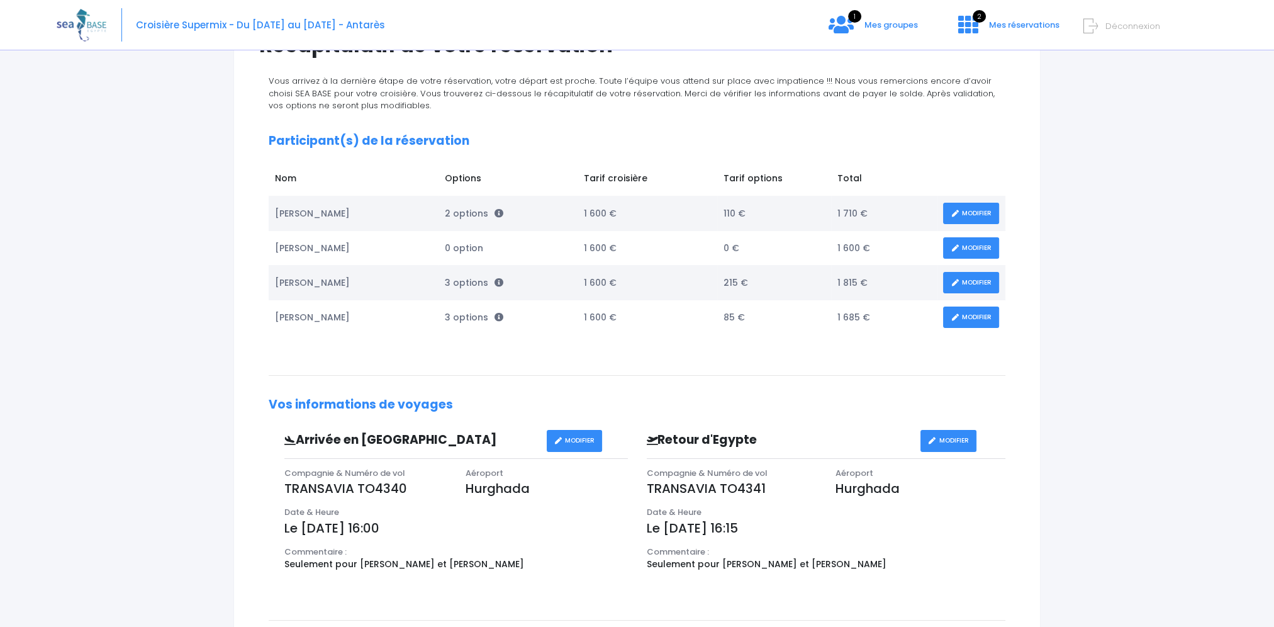
scroll to position [126, 0]
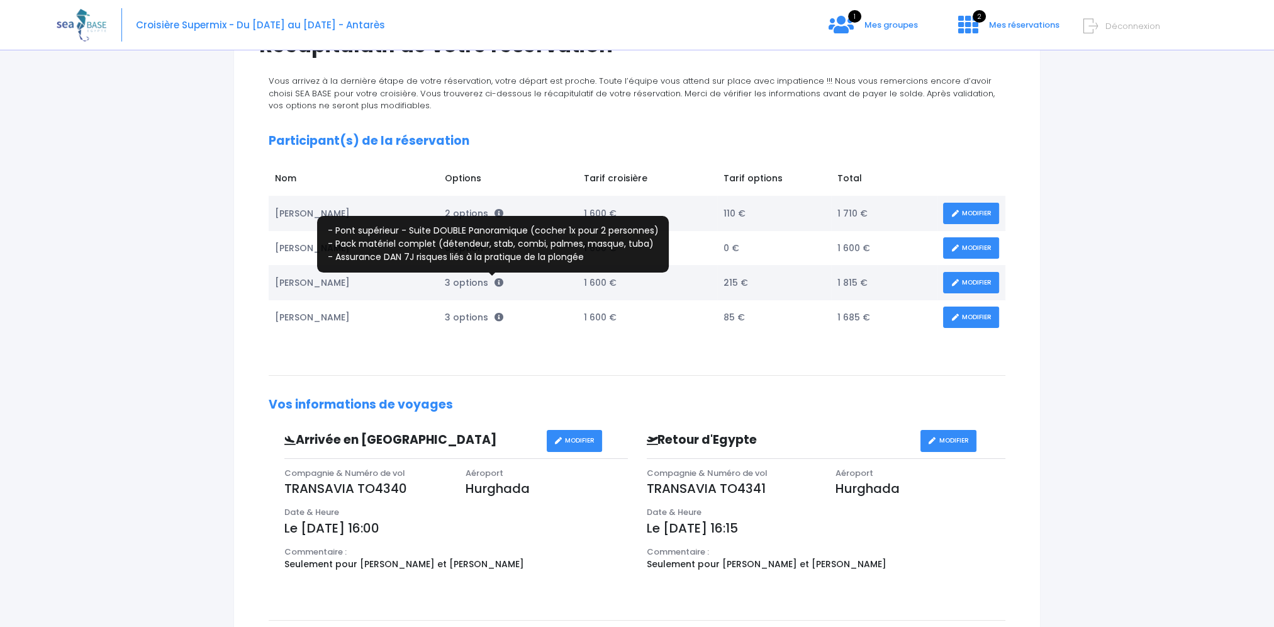
click at [495, 284] on icon at bounding box center [499, 282] width 9 height 9
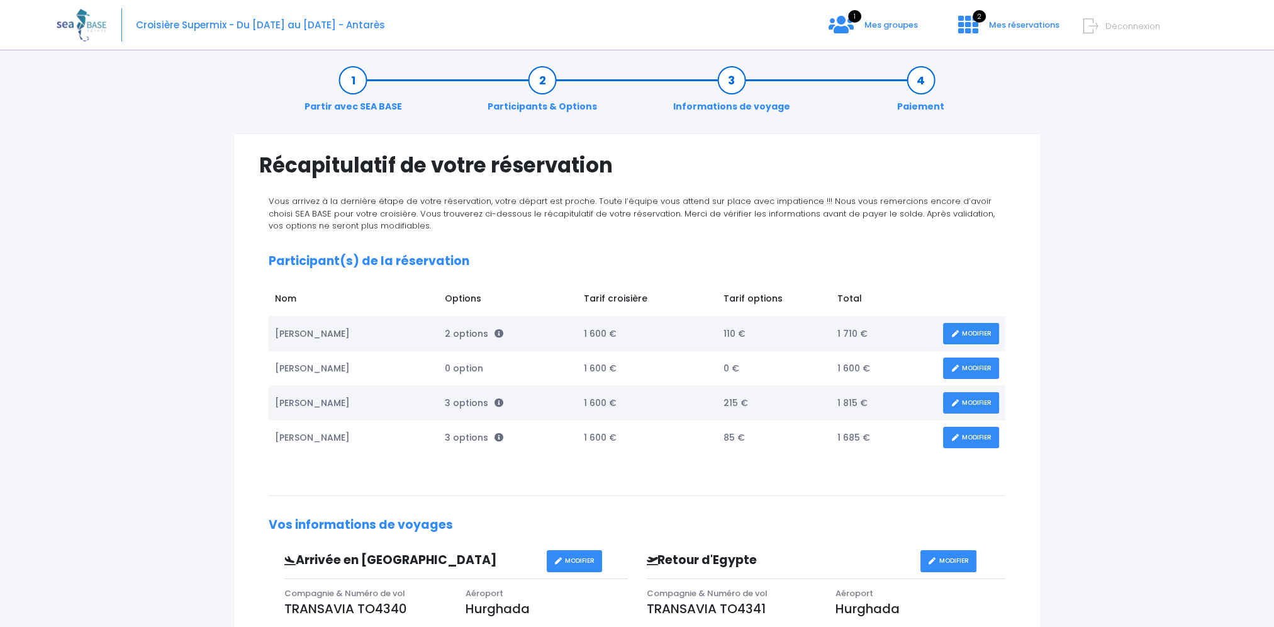
scroll to position [0, 0]
